Goal: Task Accomplishment & Management: Use online tool/utility

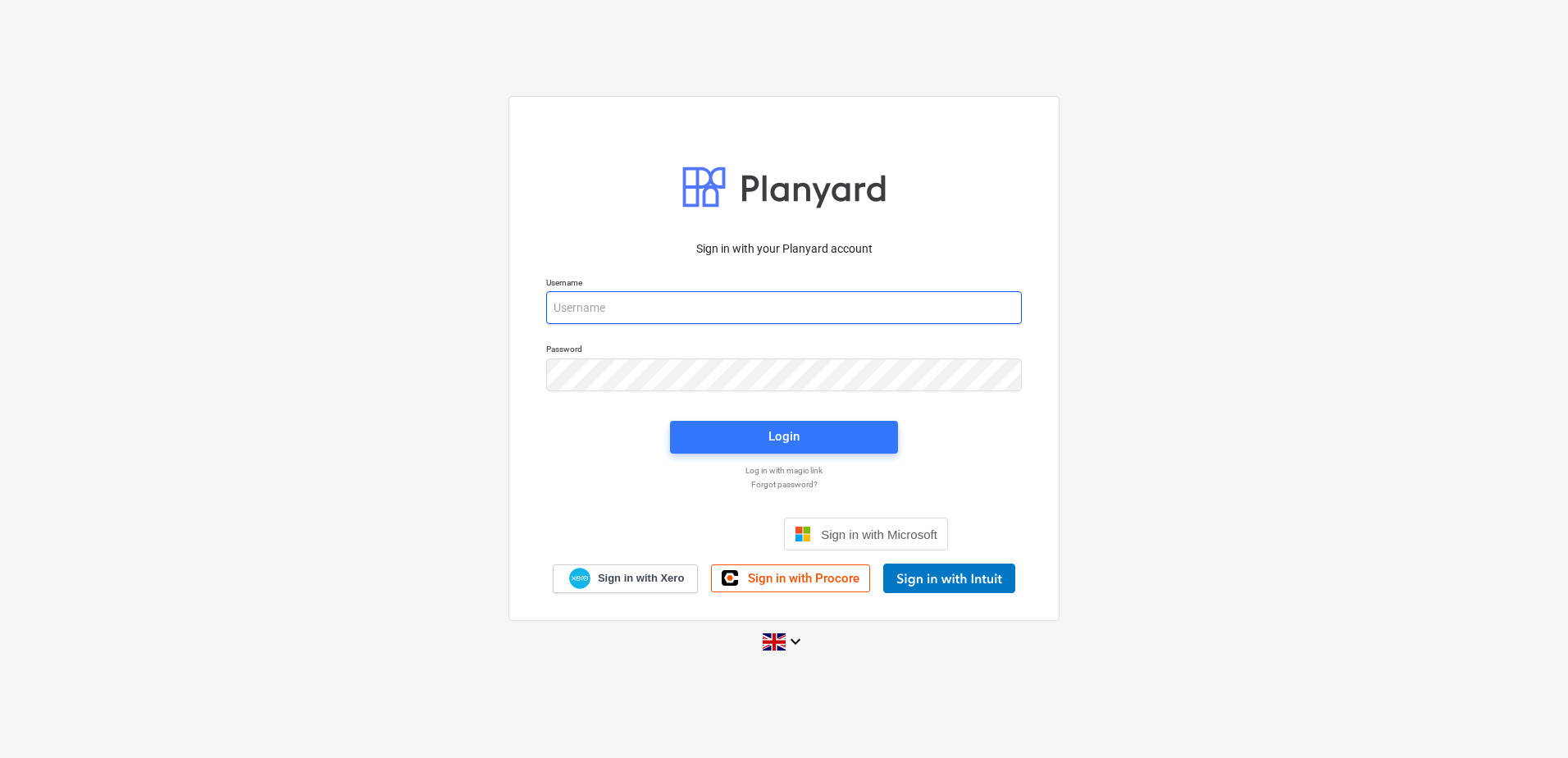
click at [576, 301] on input "email" at bounding box center [783, 307] width 475 height 33
click at [582, 314] on input "email" at bounding box center [783, 307] width 475 height 33
type input "[EMAIL_ADDRESS][DOMAIN_NAME]"
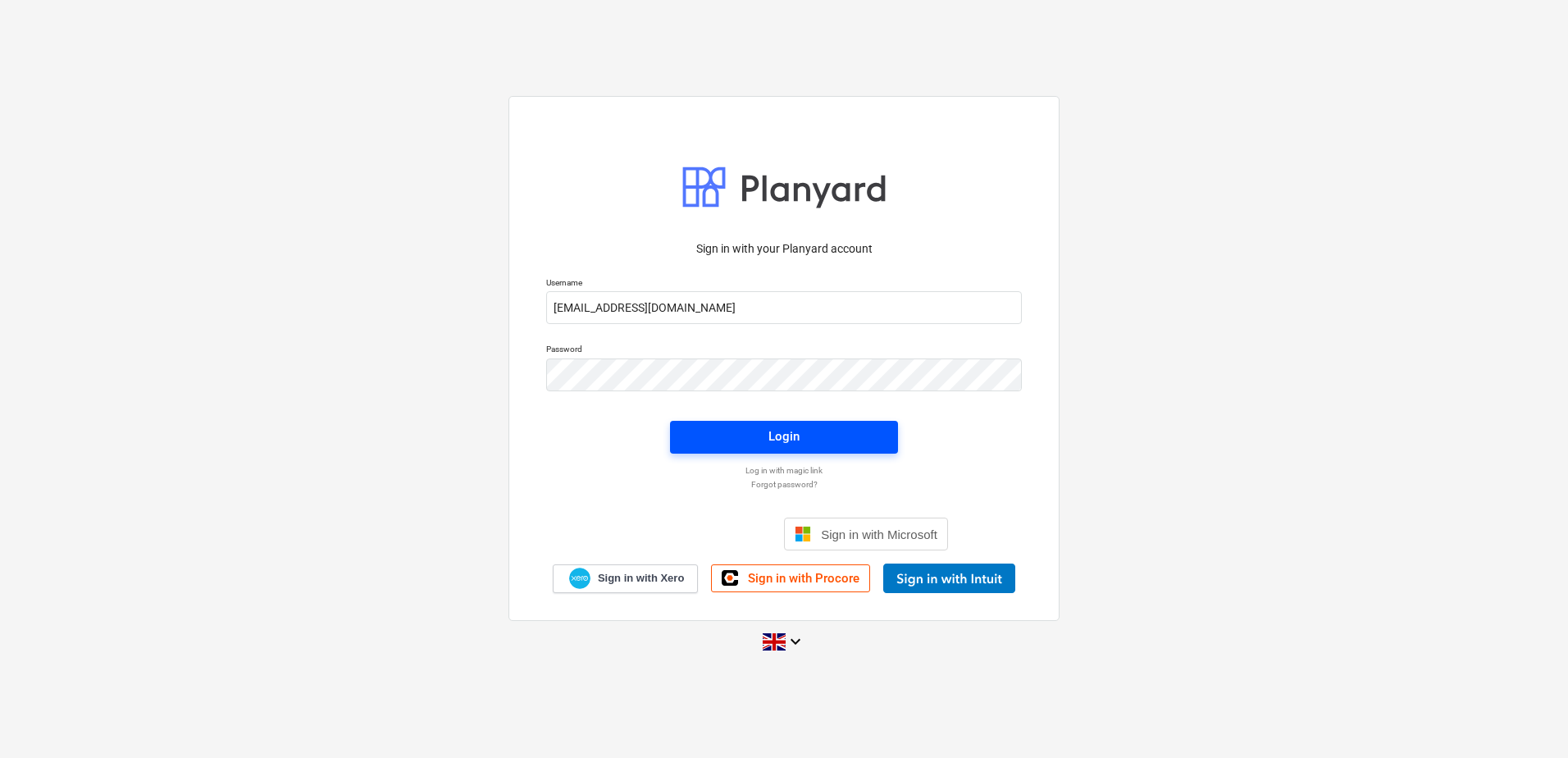
click at [733, 443] on span "Login" at bounding box center [784, 437] width 189 height 21
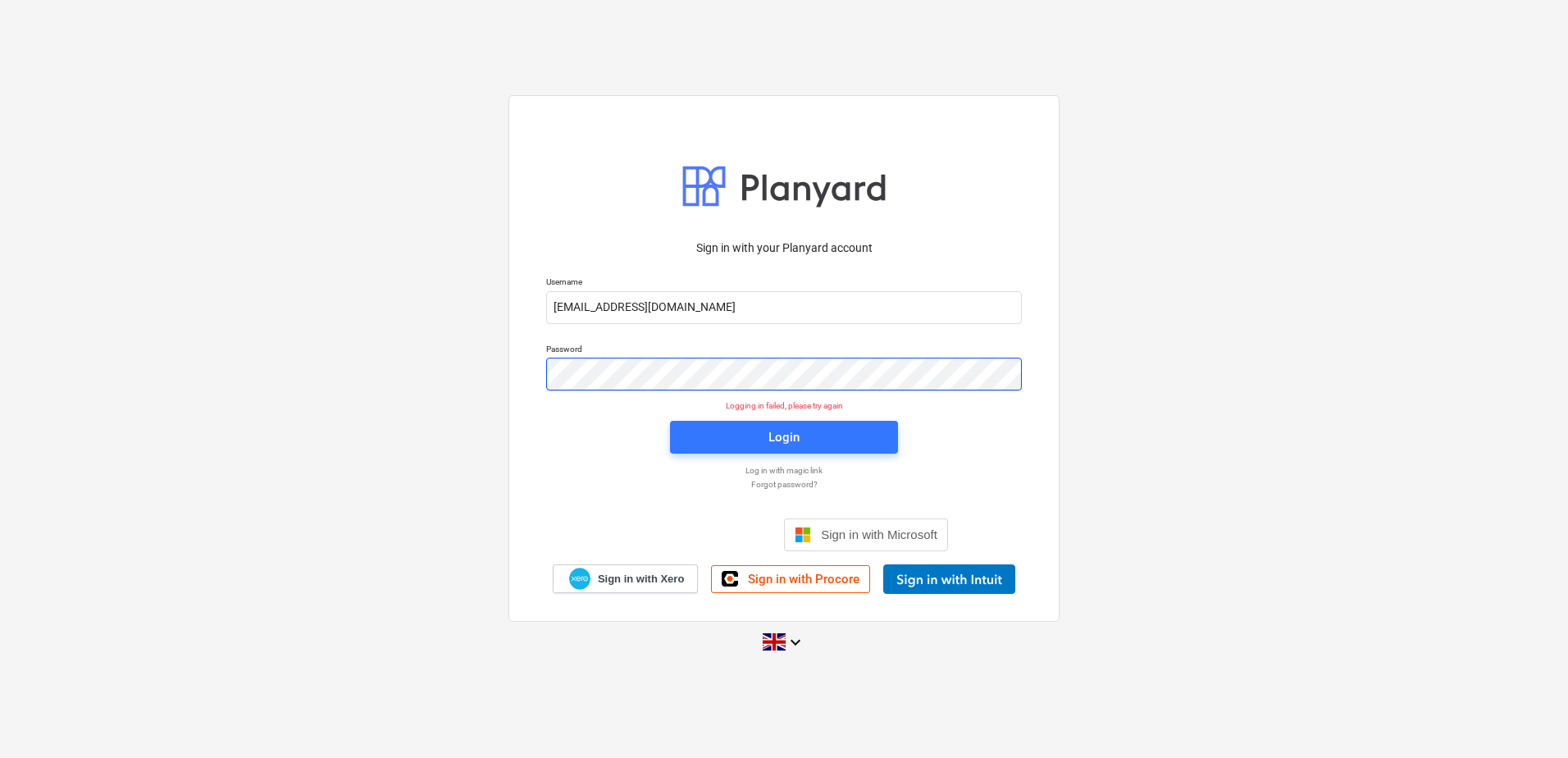
click at [474, 379] on div "Sign in with your Planyard account Username [EMAIL_ADDRESS][DOMAIN_NAME] Passwo…" at bounding box center [784, 379] width 1568 height 593
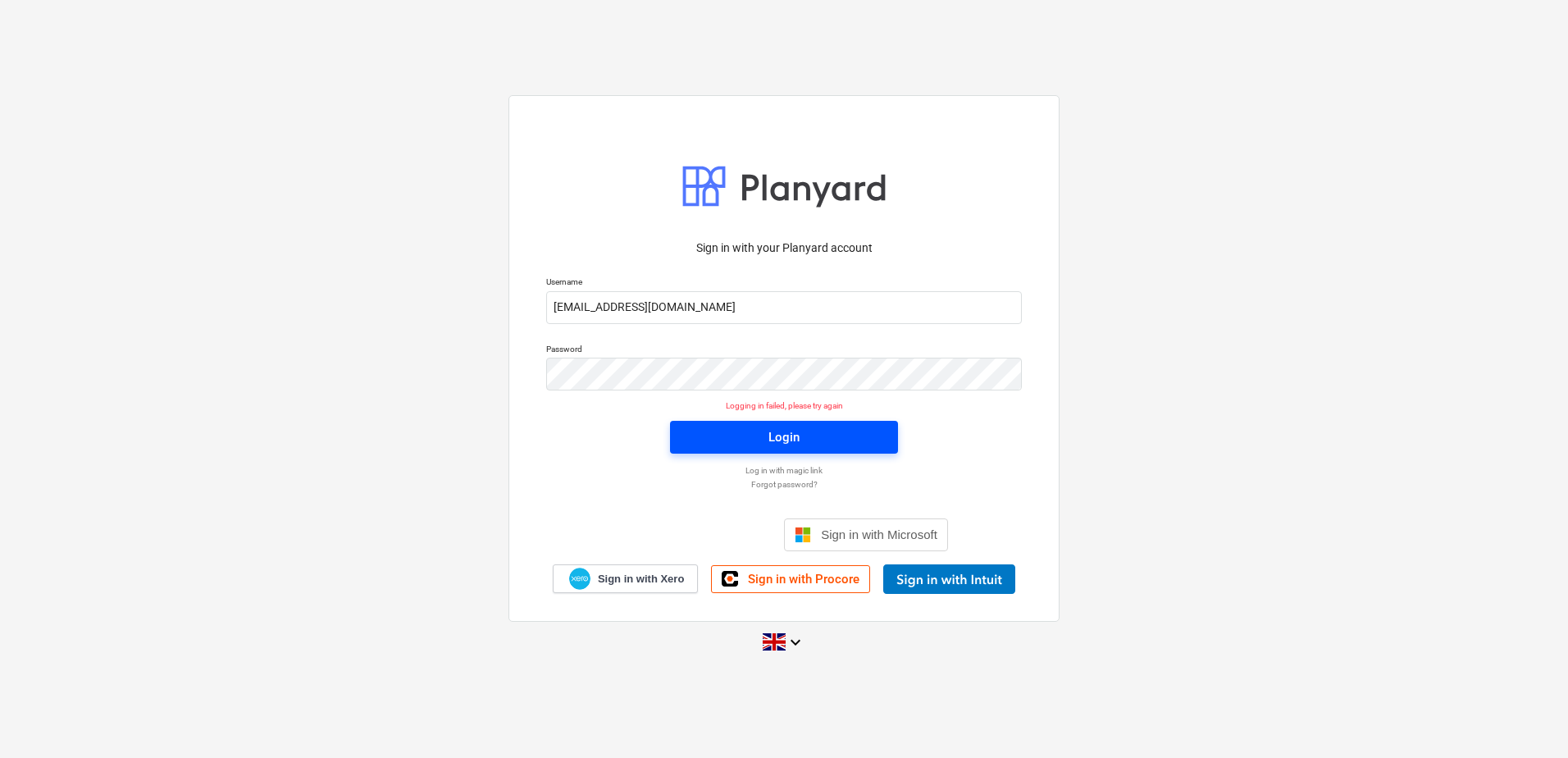
click at [773, 439] on div "Login" at bounding box center [783, 438] width 31 height 21
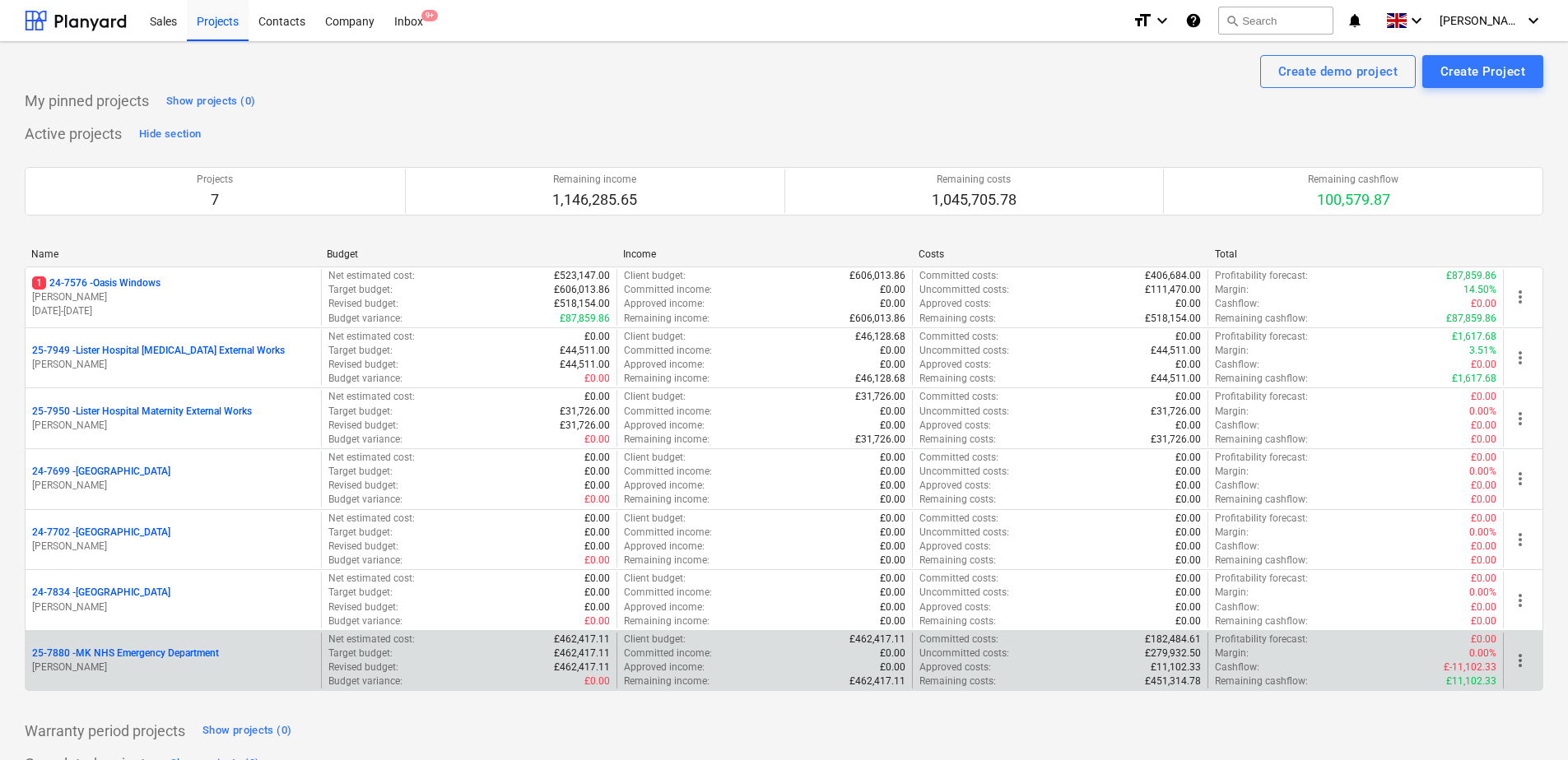
click at [122, 656] on p "25-7880 - MK NHS Emergency Department" at bounding box center [125, 654] width 187 height 14
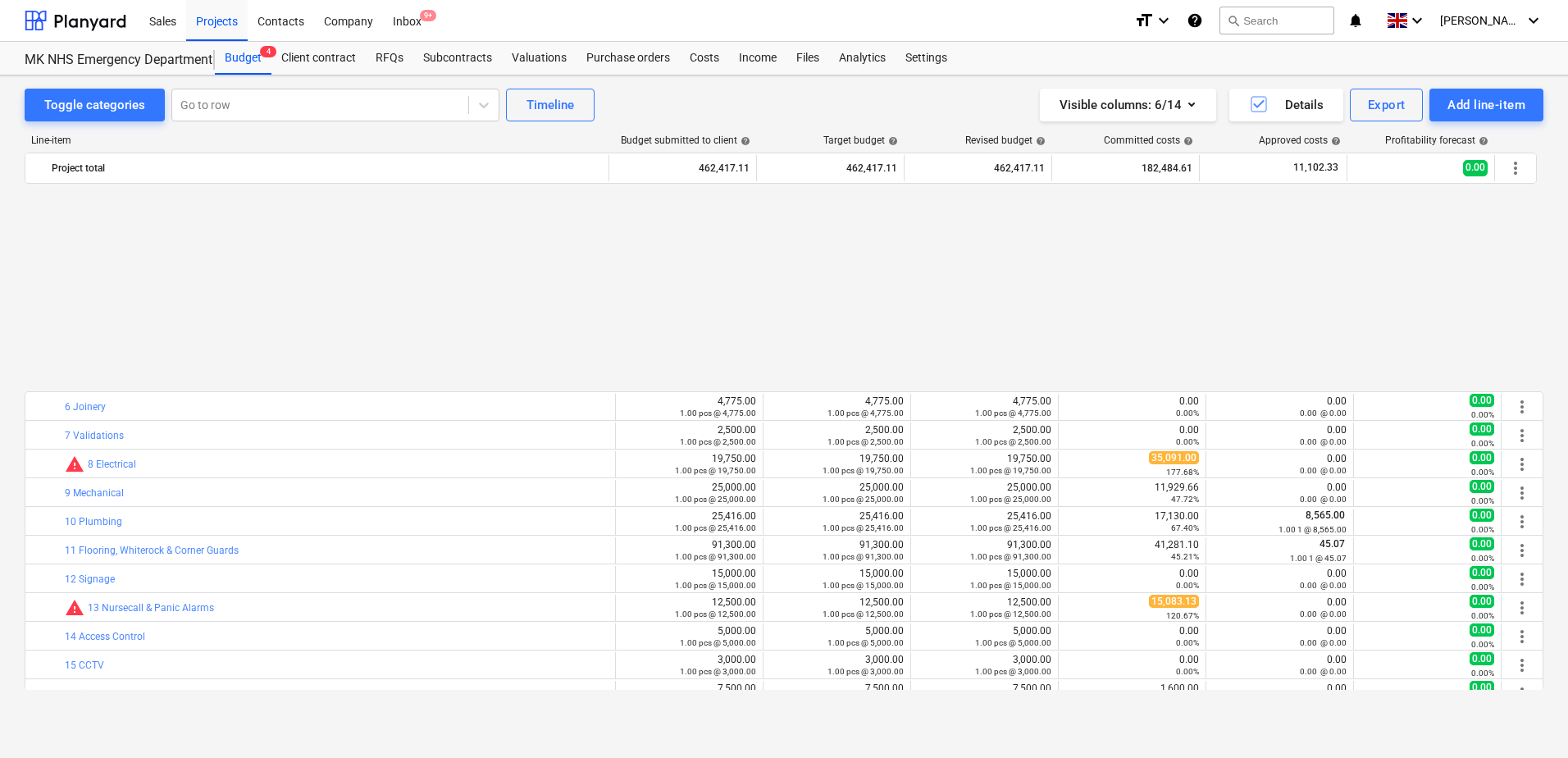
scroll to position [246, 0]
